Goal: Transaction & Acquisition: Purchase product/service

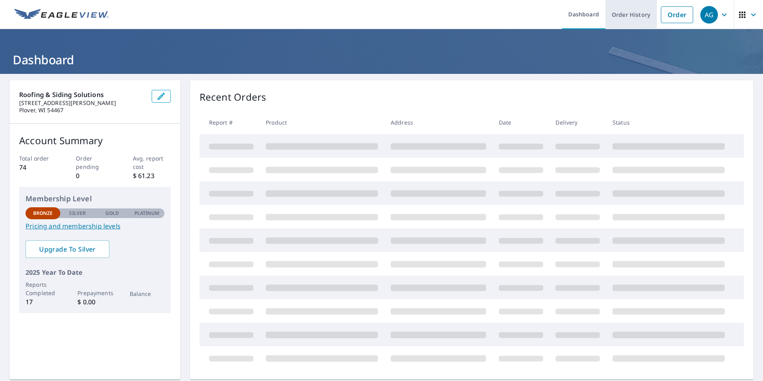
click at [646, 14] on link "Order History" at bounding box center [630, 14] width 51 height 29
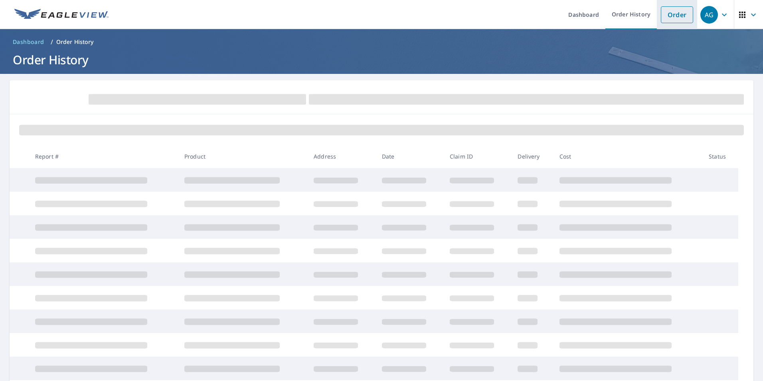
click at [674, 13] on link "Order" at bounding box center [677, 14] width 32 height 17
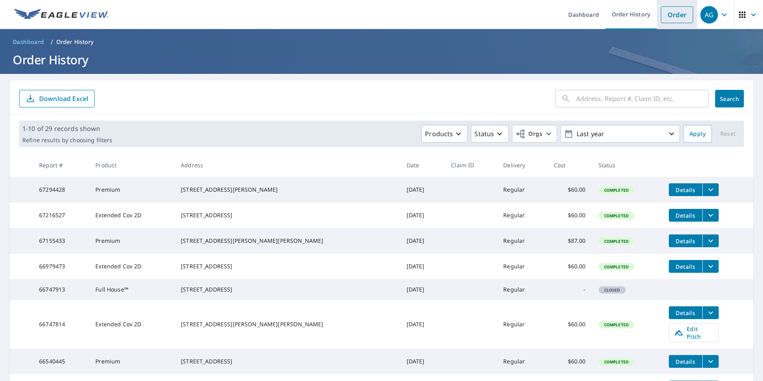
click at [669, 14] on link "Order" at bounding box center [677, 14] width 32 height 17
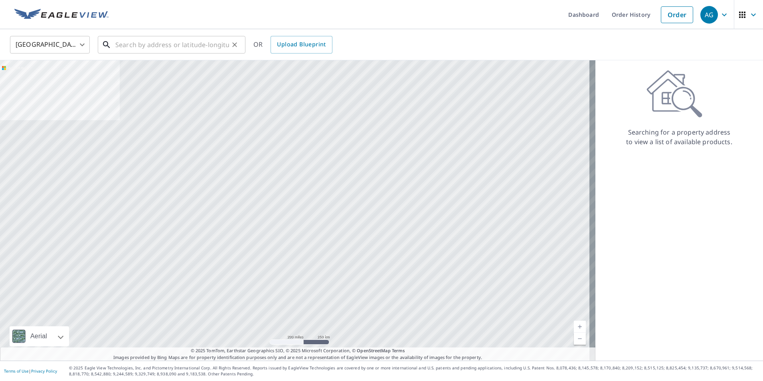
click at [165, 47] on input "text" at bounding box center [172, 45] width 114 height 22
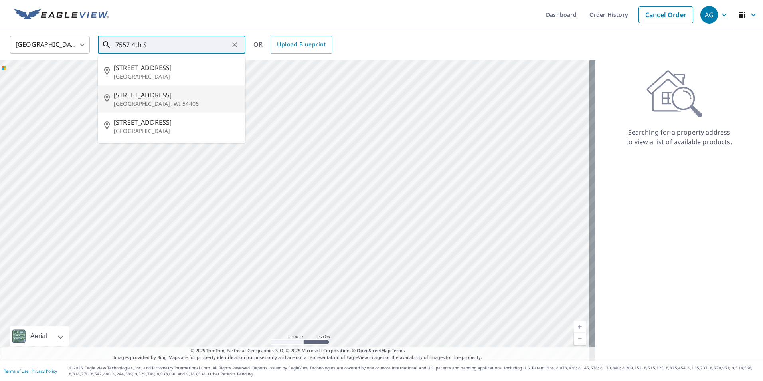
click at [138, 97] on span "[STREET_ADDRESS]" at bounding box center [176, 95] width 125 height 10
type input "[STREET_ADDRESS]"
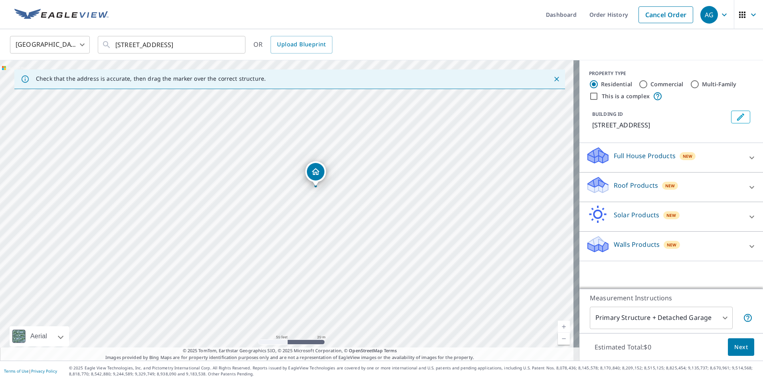
drag, startPoint x: 391, startPoint y: 192, endPoint x: 296, endPoint y: 271, distance: 123.2
click at [296, 271] on div "[STREET_ADDRESS]" at bounding box center [289, 210] width 579 height 300
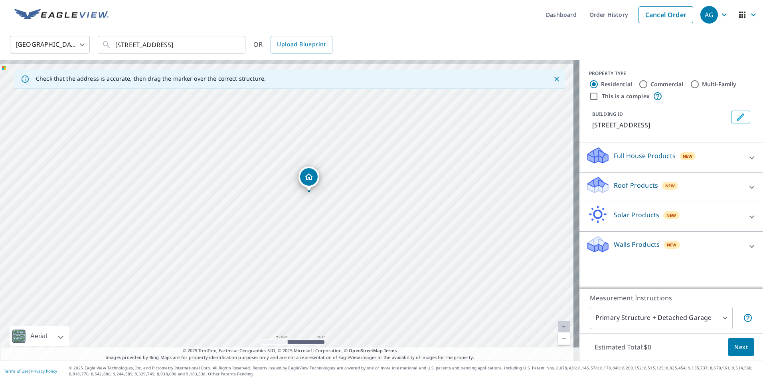
drag, startPoint x: 324, startPoint y: 199, endPoint x: 293, endPoint y: 237, distance: 49.3
click at [293, 237] on div "[STREET_ADDRESS]" at bounding box center [289, 210] width 579 height 300
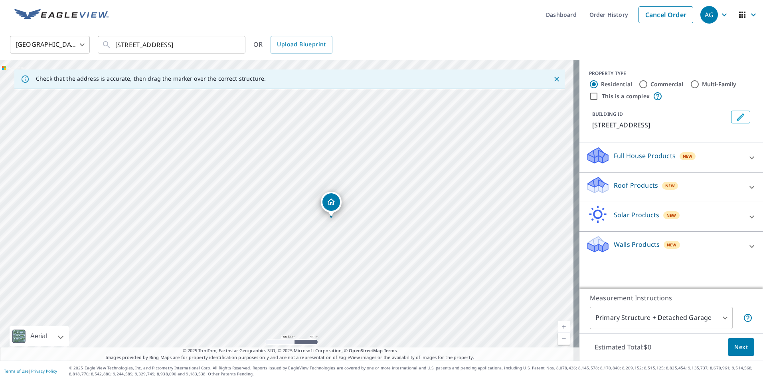
click at [747, 186] on icon at bounding box center [752, 187] width 10 height 10
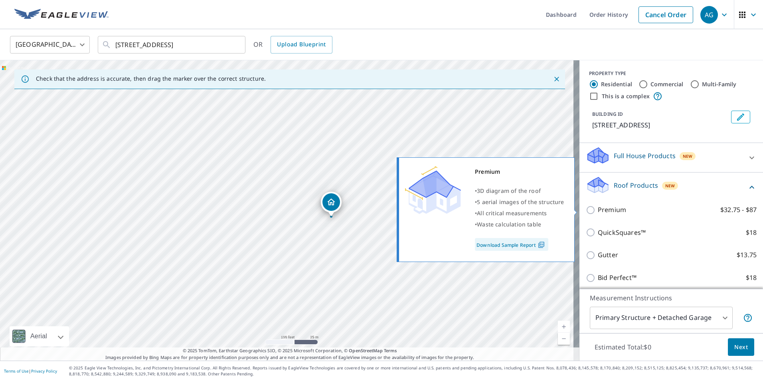
click at [586, 211] on input "Premium $32.75 - $87" at bounding box center [592, 210] width 12 height 10
checkbox input "true"
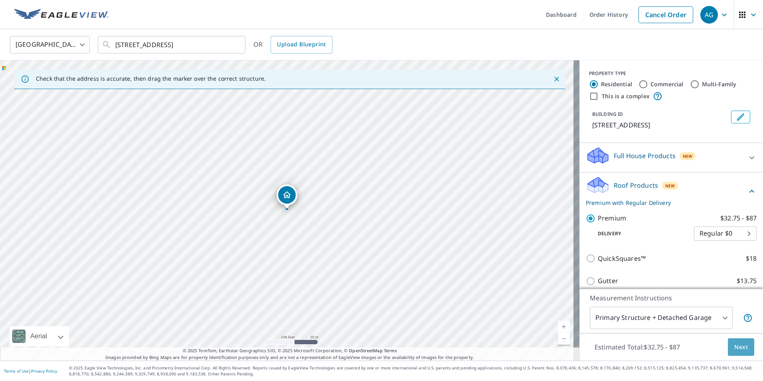
click at [742, 347] on button "Next" at bounding box center [741, 347] width 26 height 18
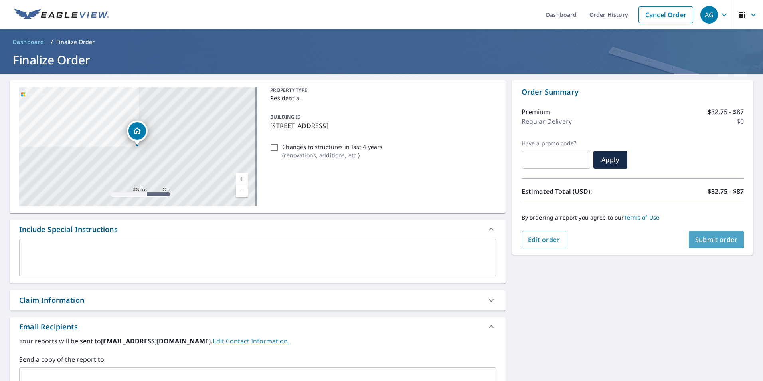
click at [704, 241] on span "Submit order" at bounding box center [716, 239] width 43 height 9
